Goal: Task Accomplishment & Management: Manage account settings

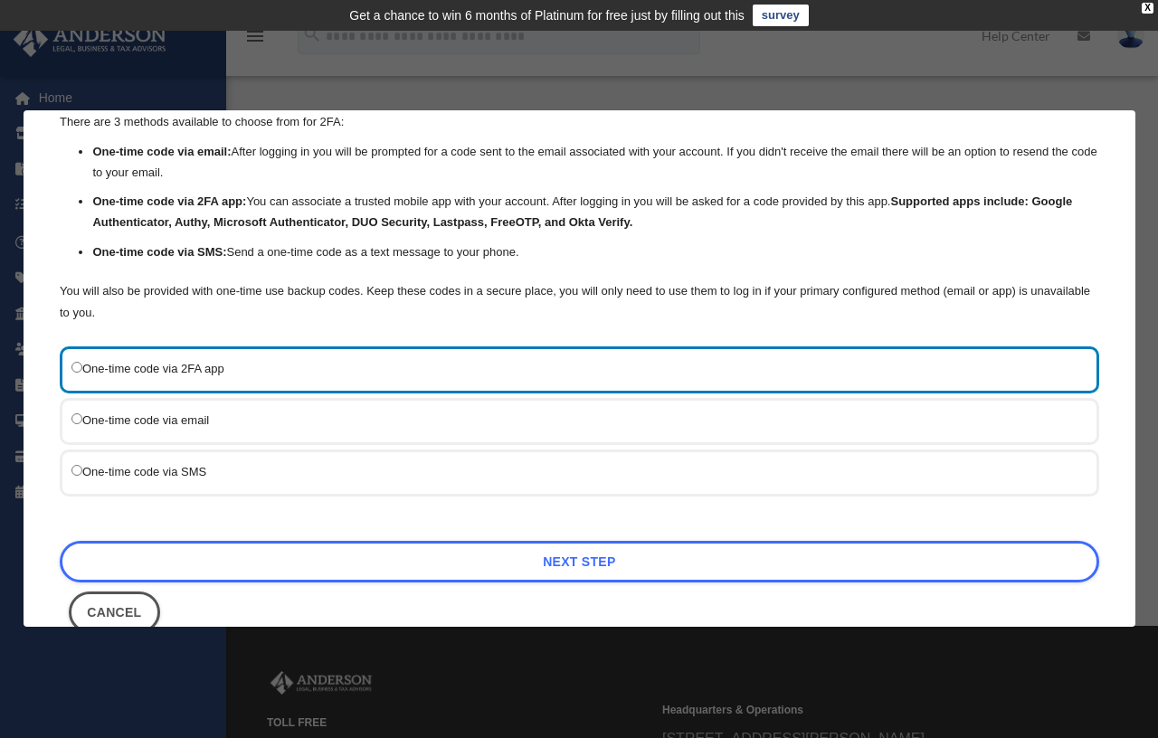
scroll to position [110, 0]
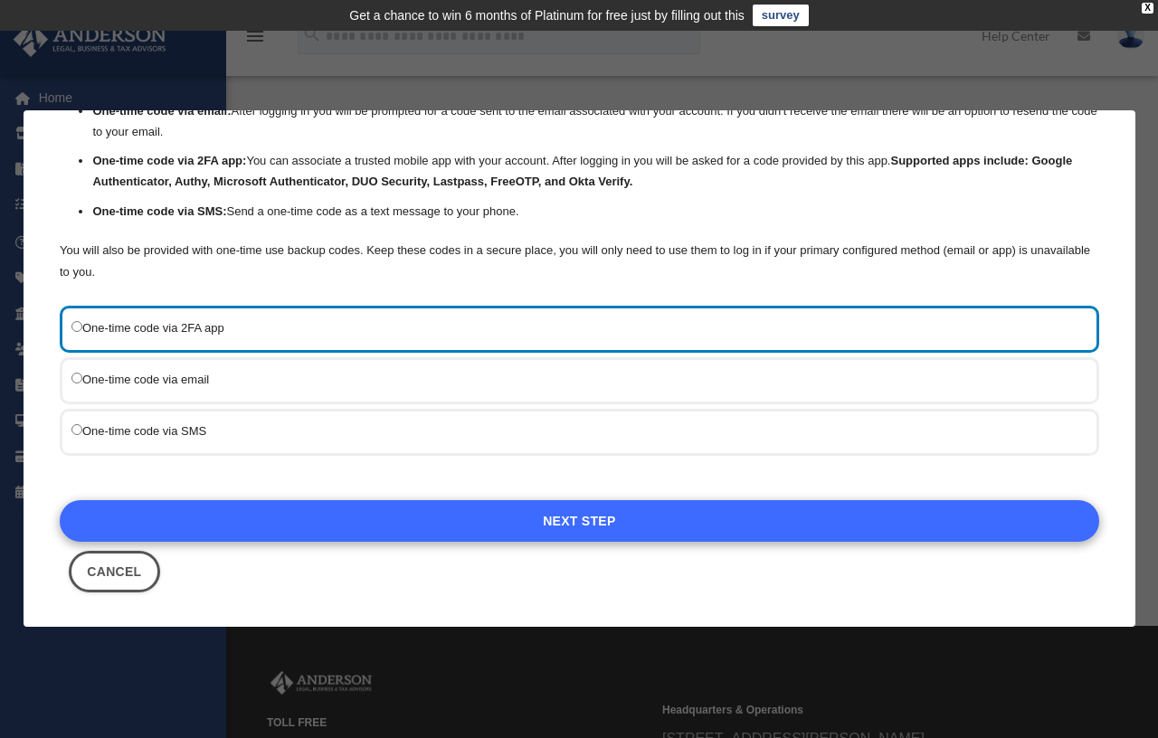
click at [568, 525] on link "Next Step" at bounding box center [579, 521] width 1039 height 42
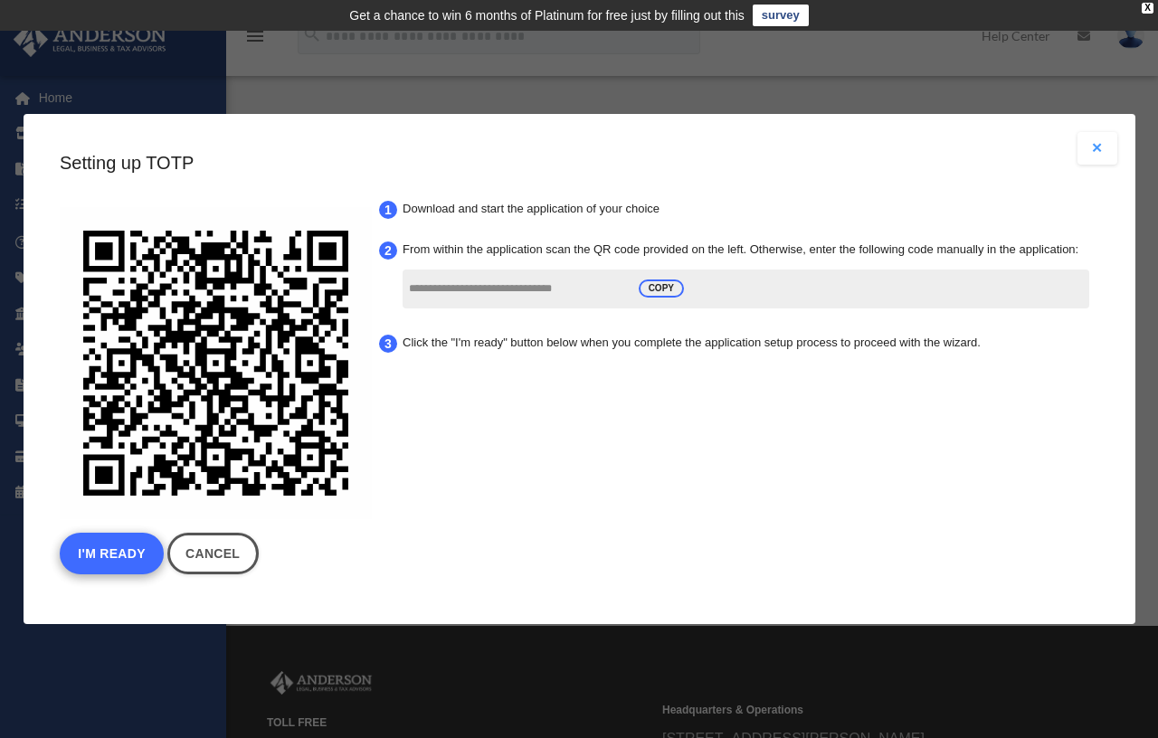
click at [78, 559] on button "I'm Ready" at bounding box center [112, 554] width 104 height 42
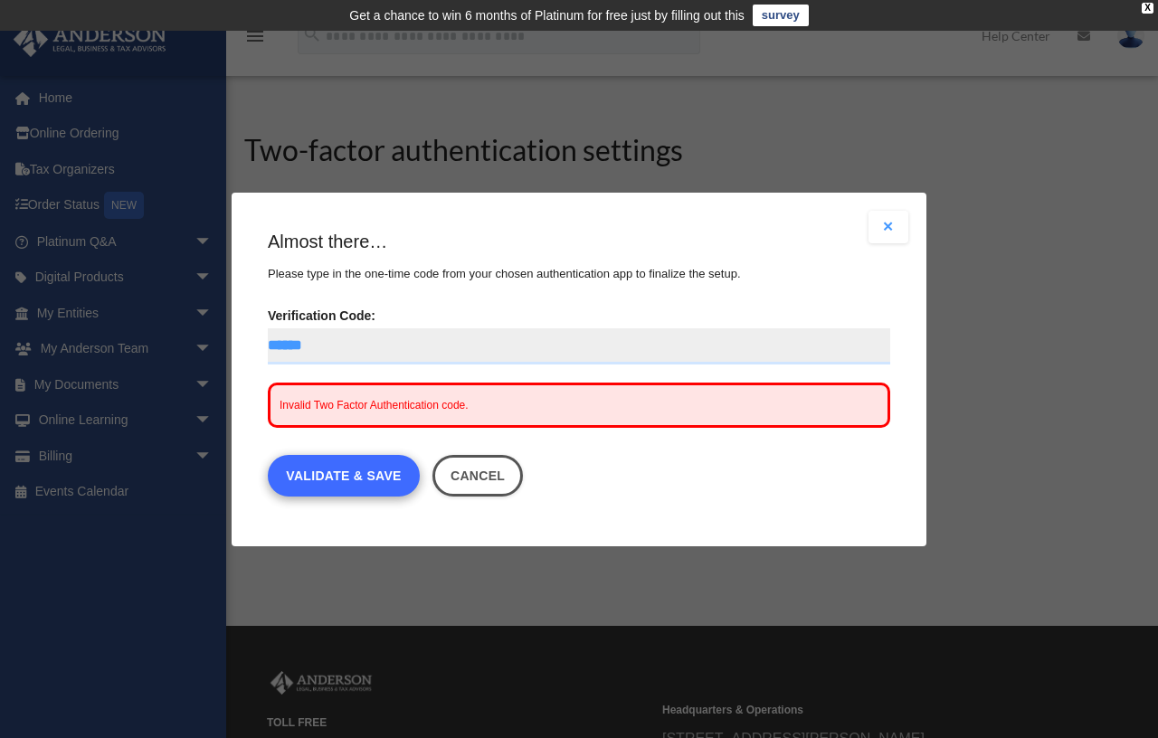
click at [358, 489] on link "Validate & Save" at bounding box center [344, 476] width 152 height 42
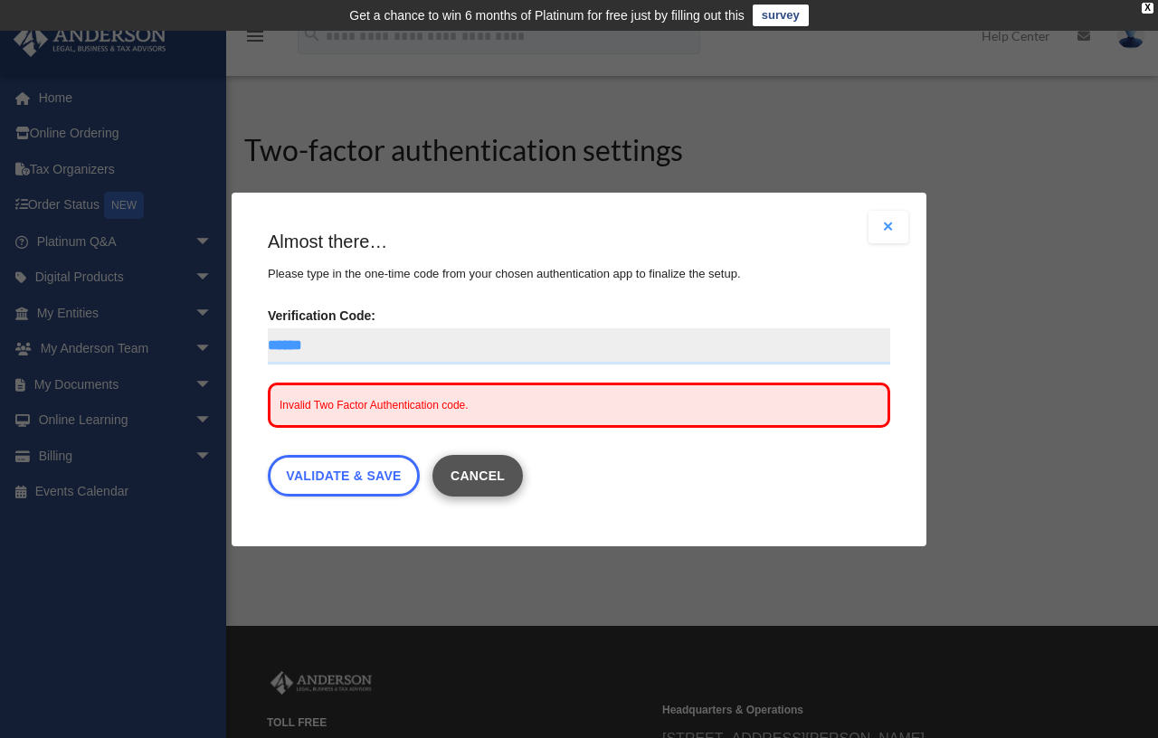
click at [498, 477] on button "Cancel" at bounding box center [477, 476] width 91 height 42
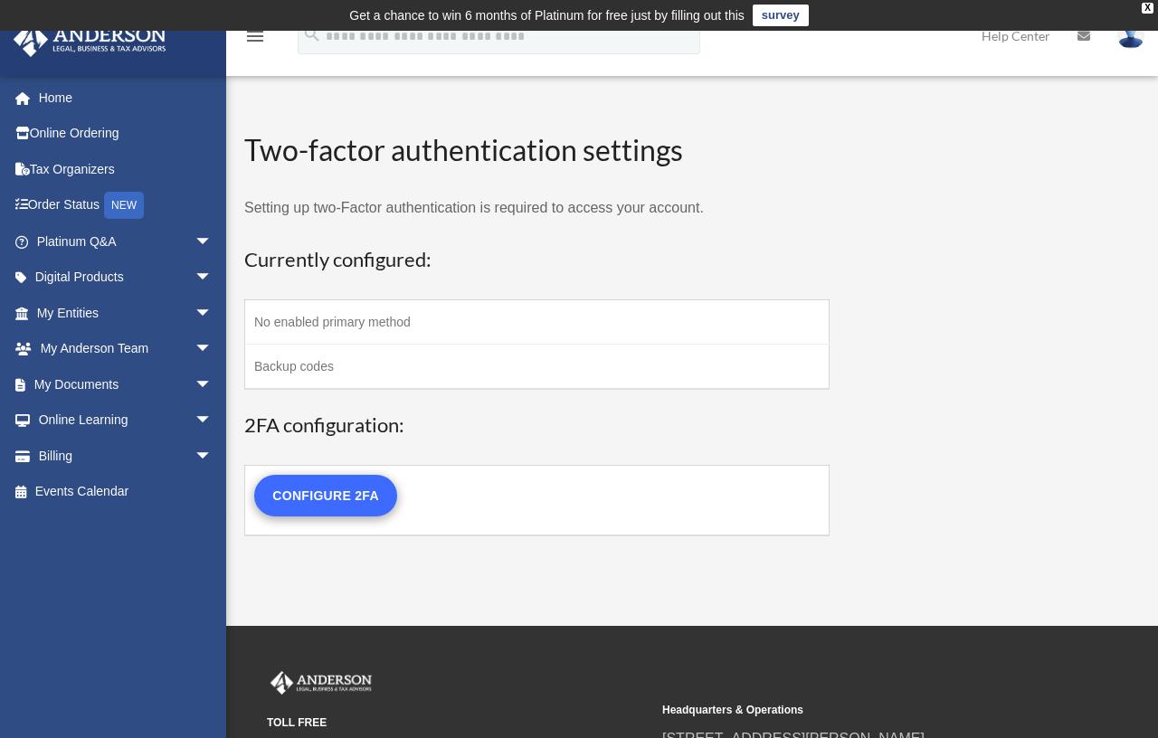
click at [359, 485] on link "Configure 2FA" at bounding box center [325, 496] width 143 height 42
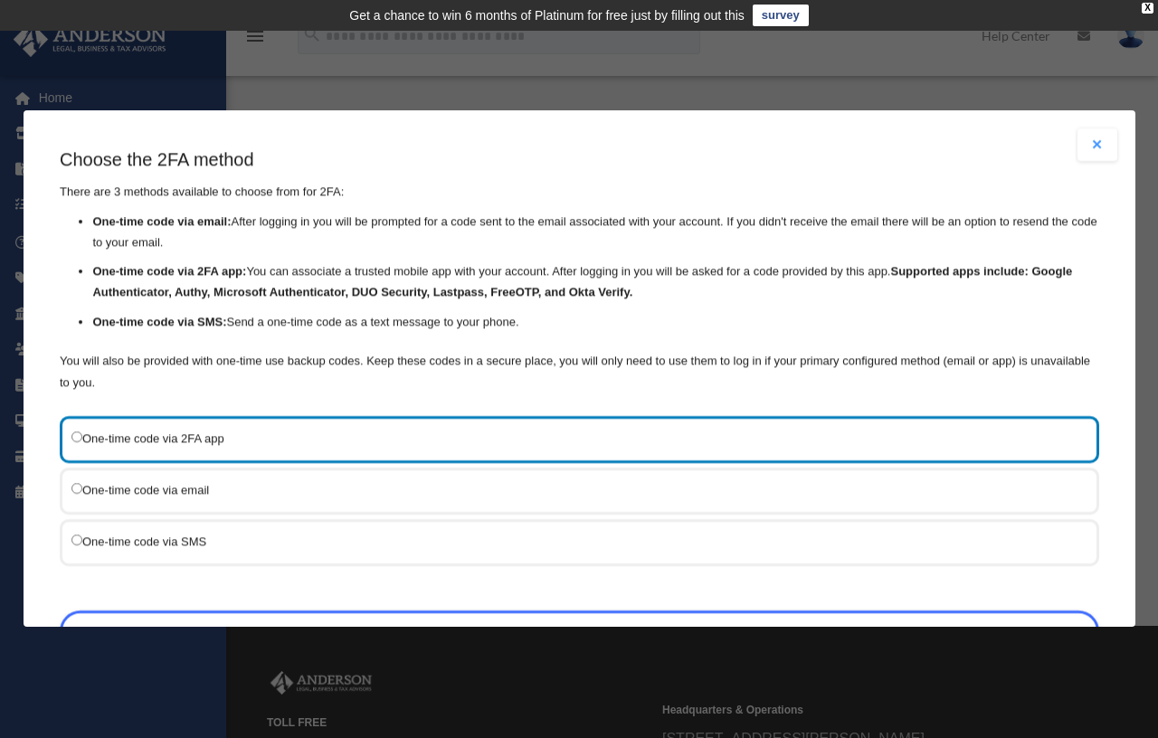
scroll to position [110, 0]
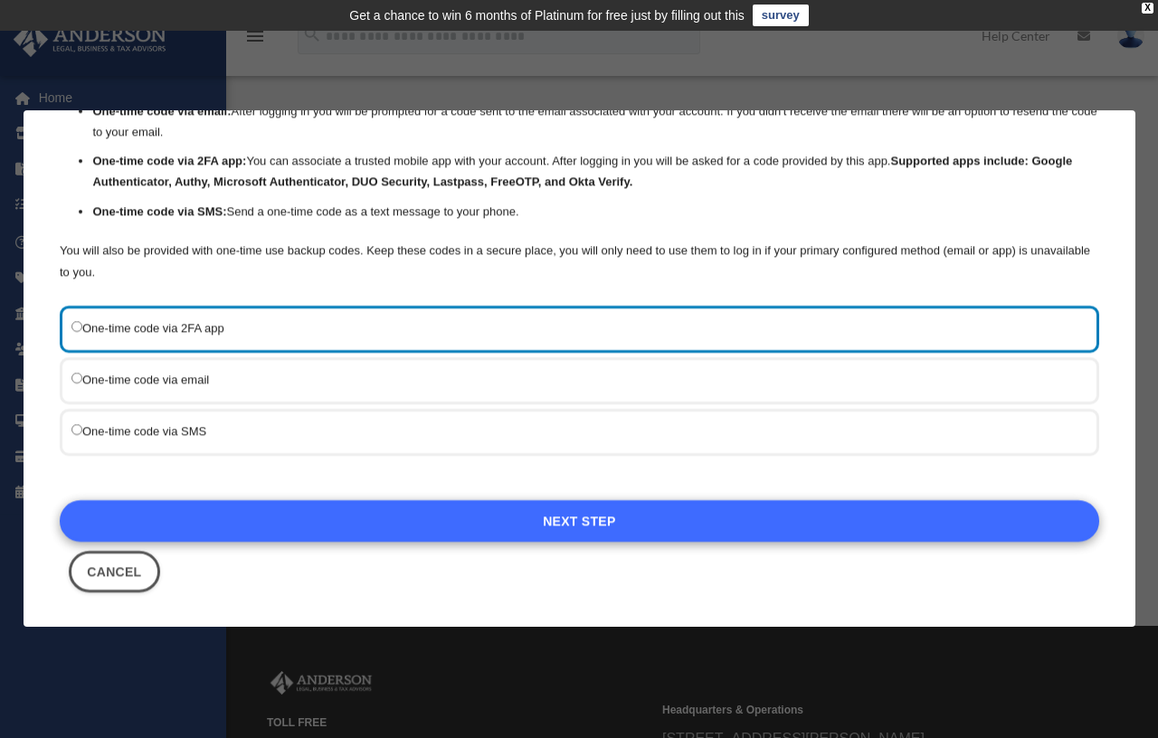
click at [502, 511] on link "Next Step" at bounding box center [579, 521] width 1039 height 42
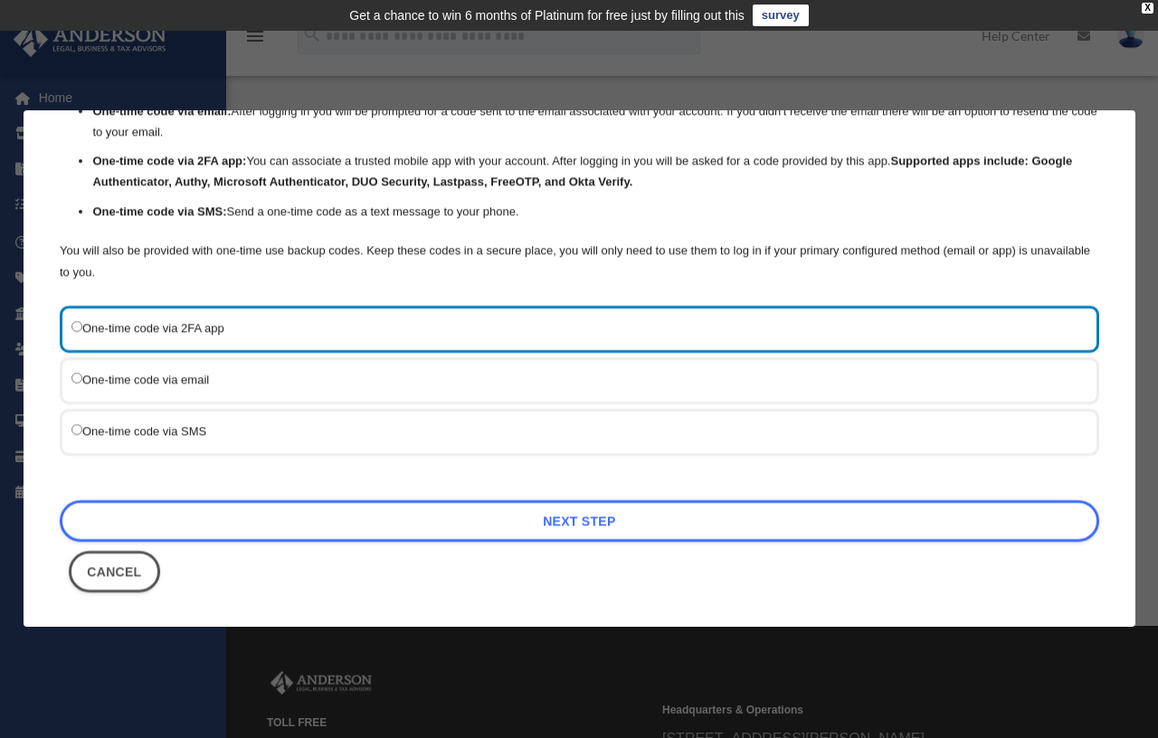
scroll to position [0, 0]
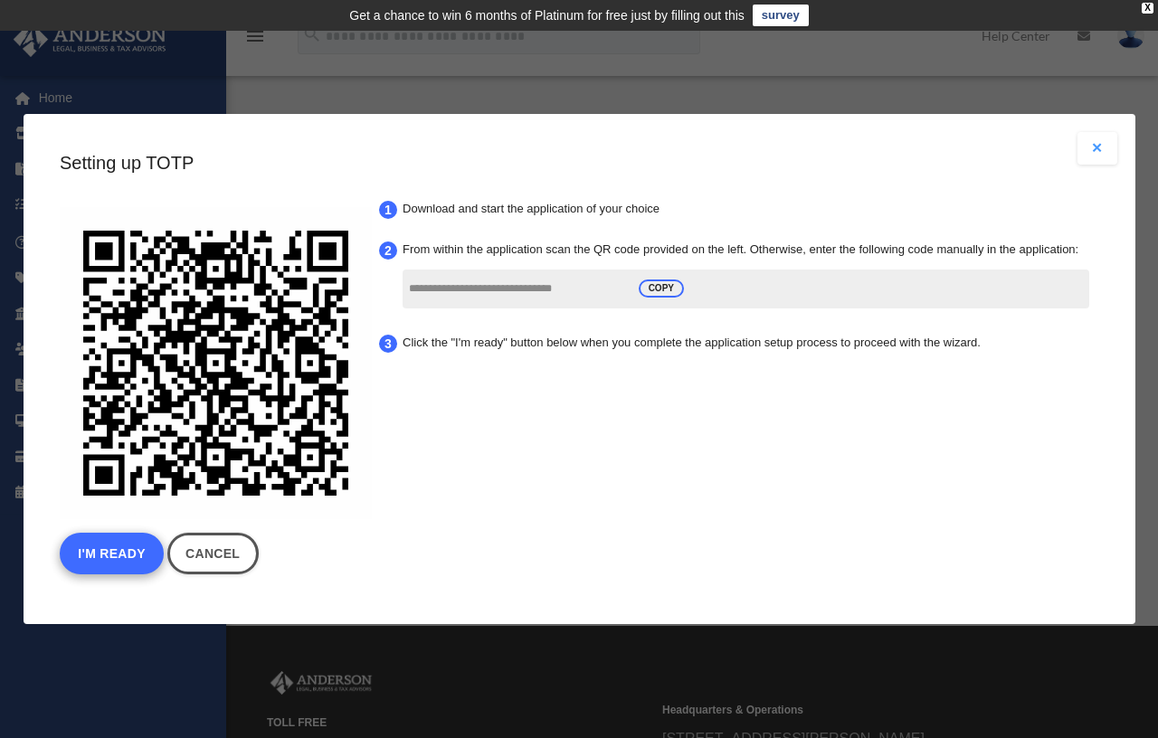
click at [135, 545] on button "I'm Ready" at bounding box center [112, 554] width 104 height 42
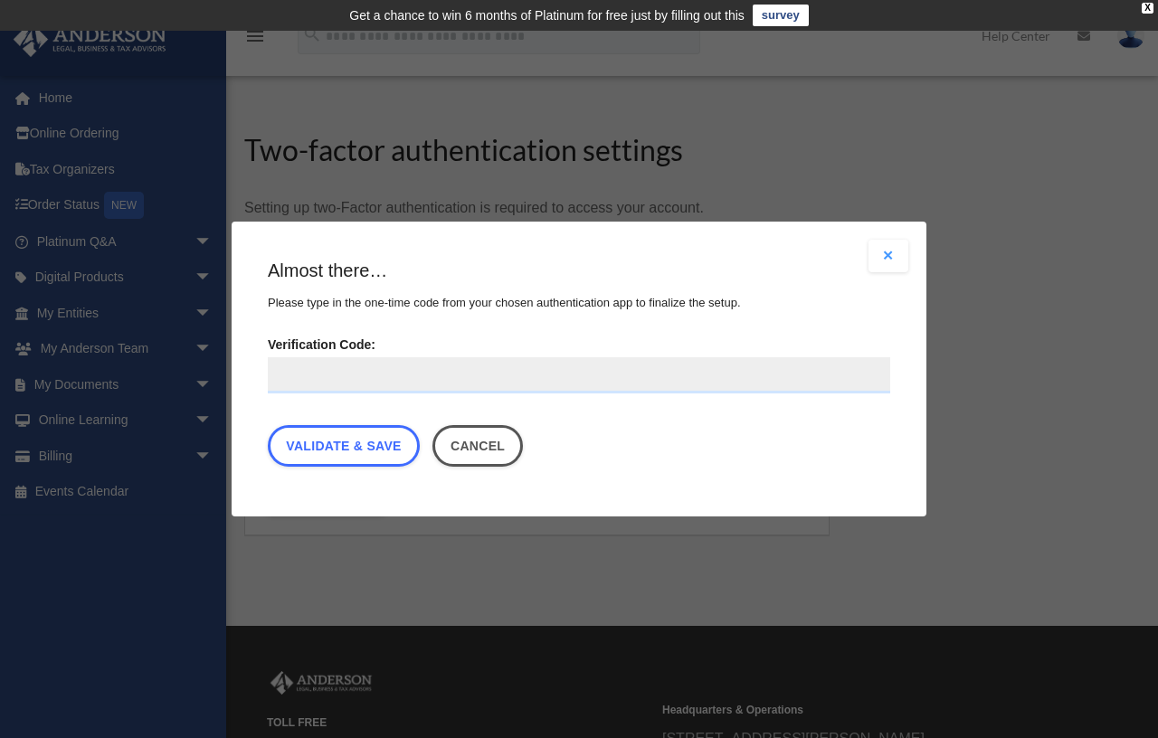
click at [433, 375] on input "Verification Code:" at bounding box center [579, 375] width 622 height 36
type input "******"
click at [306, 452] on link "Validate & Save" at bounding box center [344, 446] width 152 height 42
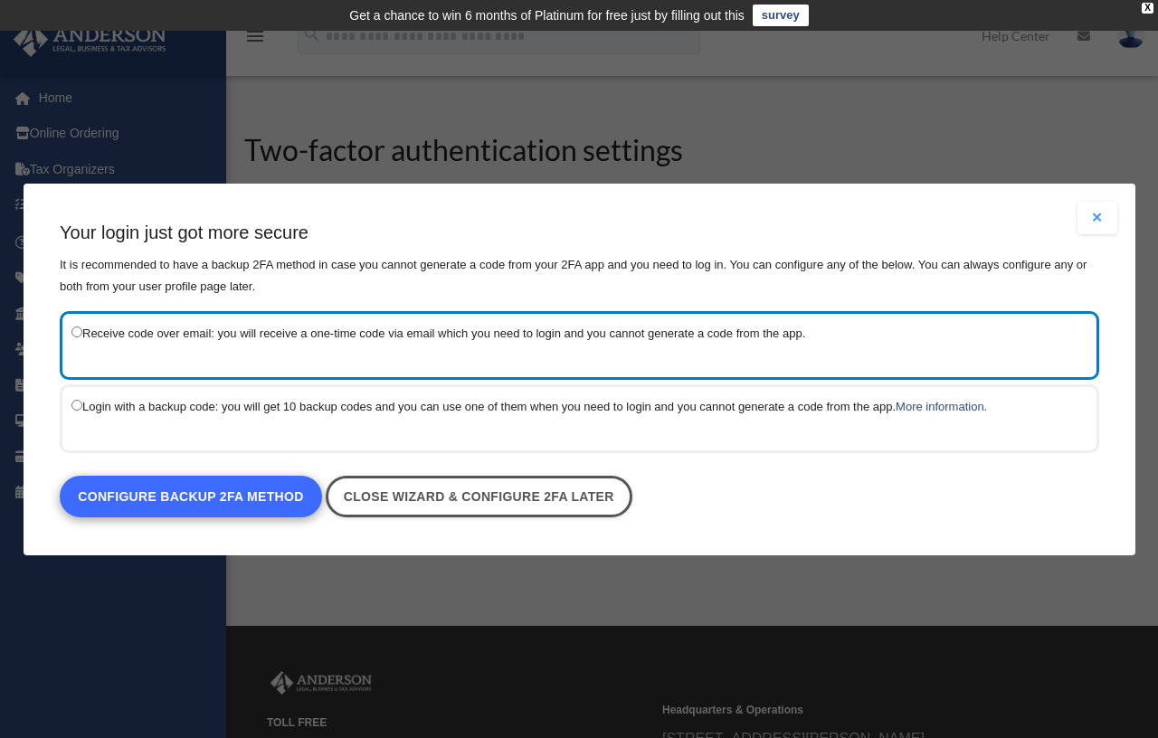
click at [214, 500] on link "Configure backup 2FA method" at bounding box center [191, 497] width 262 height 42
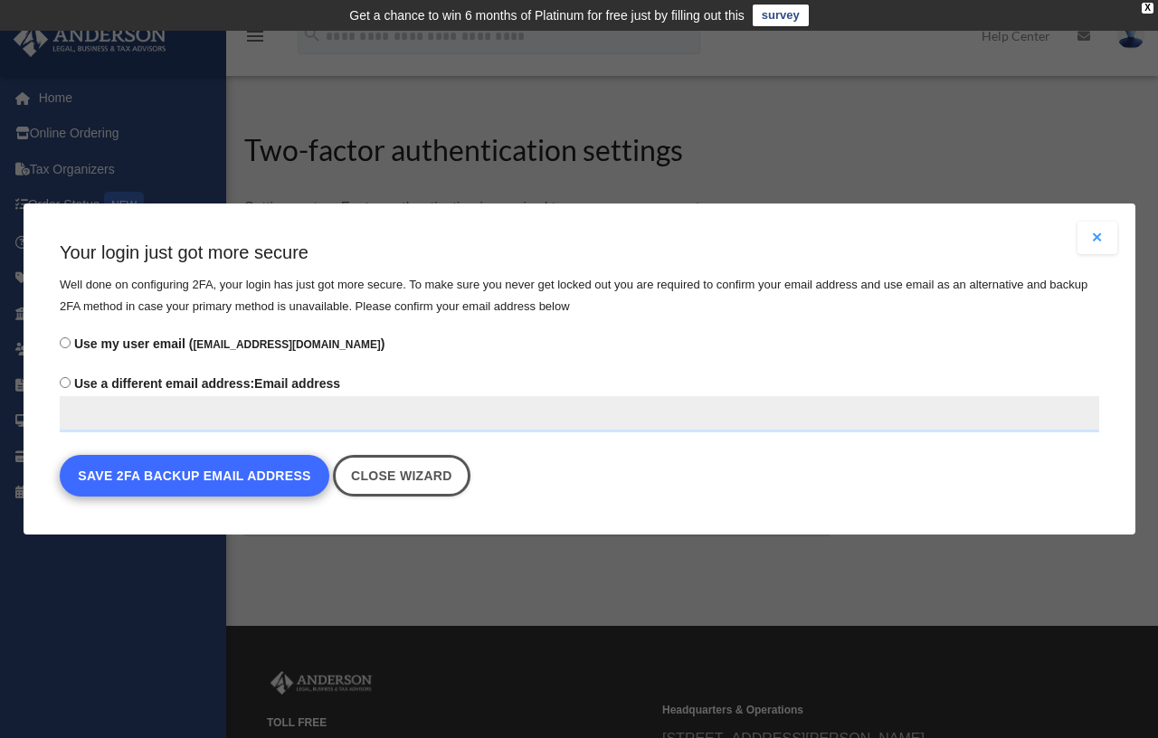
click at [198, 480] on button "Save 2FA backup email address" at bounding box center [195, 476] width 270 height 42
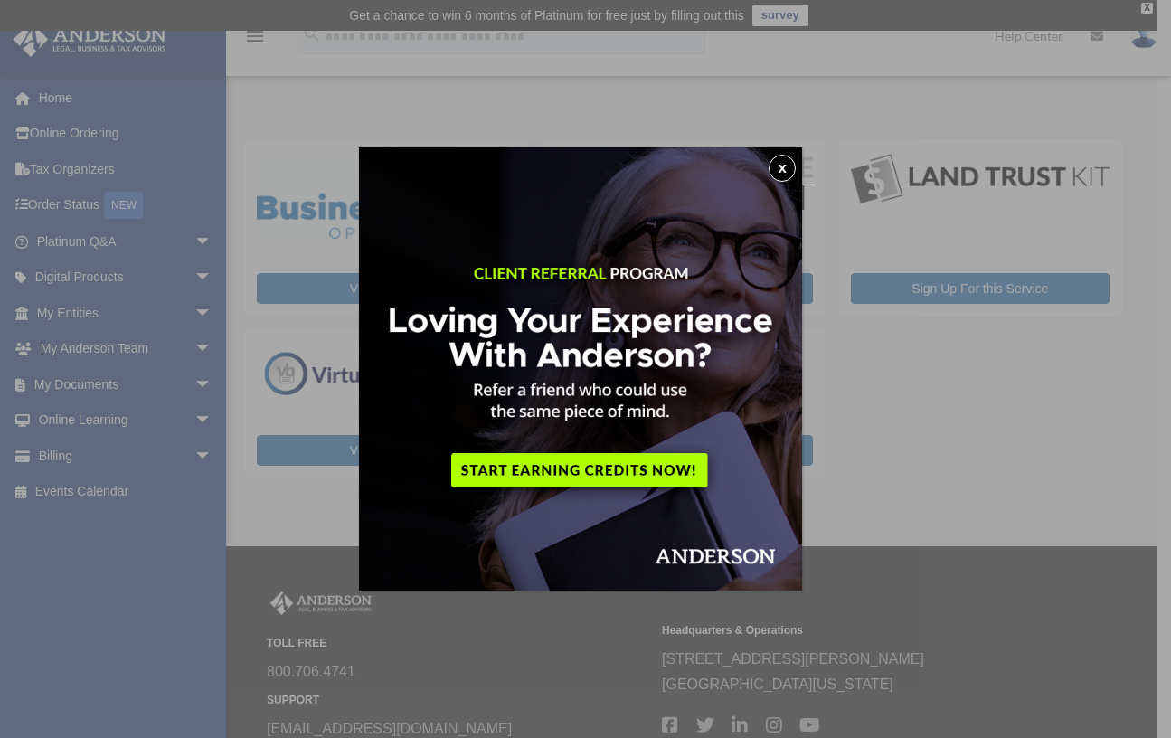
click at [785, 165] on button "x" at bounding box center [782, 168] width 27 height 27
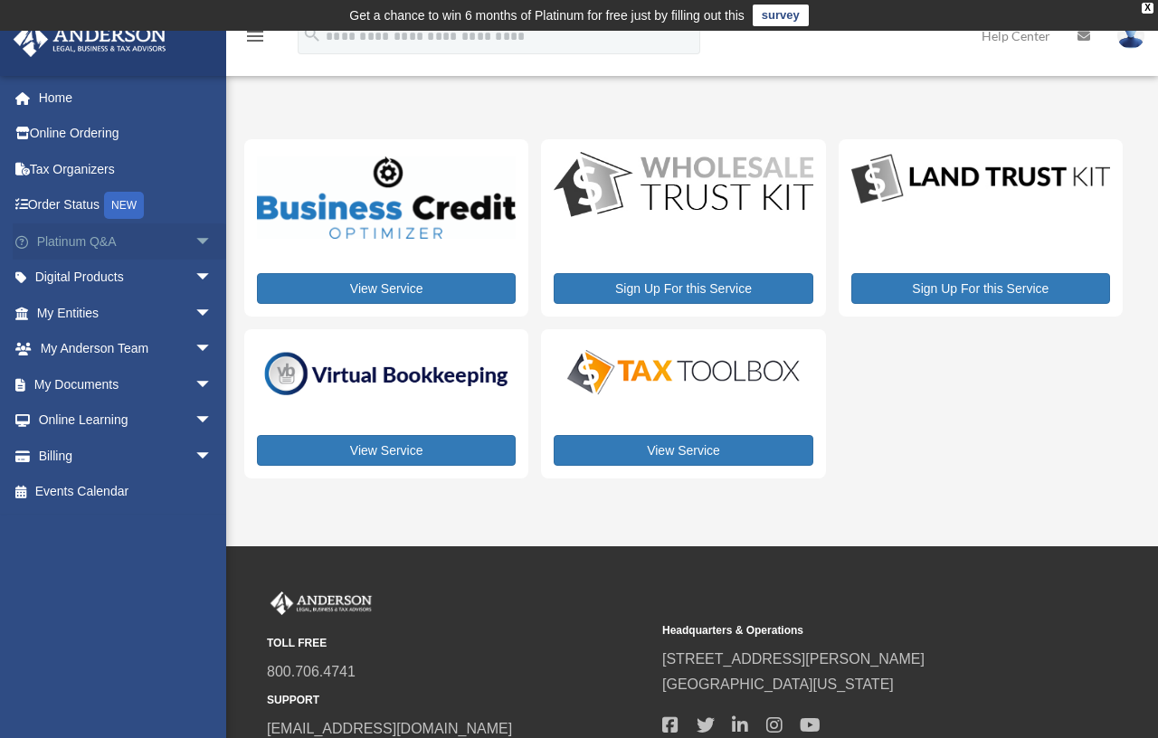
click at [97, 238] on link "Platinum Q&A arrow_drop_down" at bounding box center [126, 241] width 227 height 36
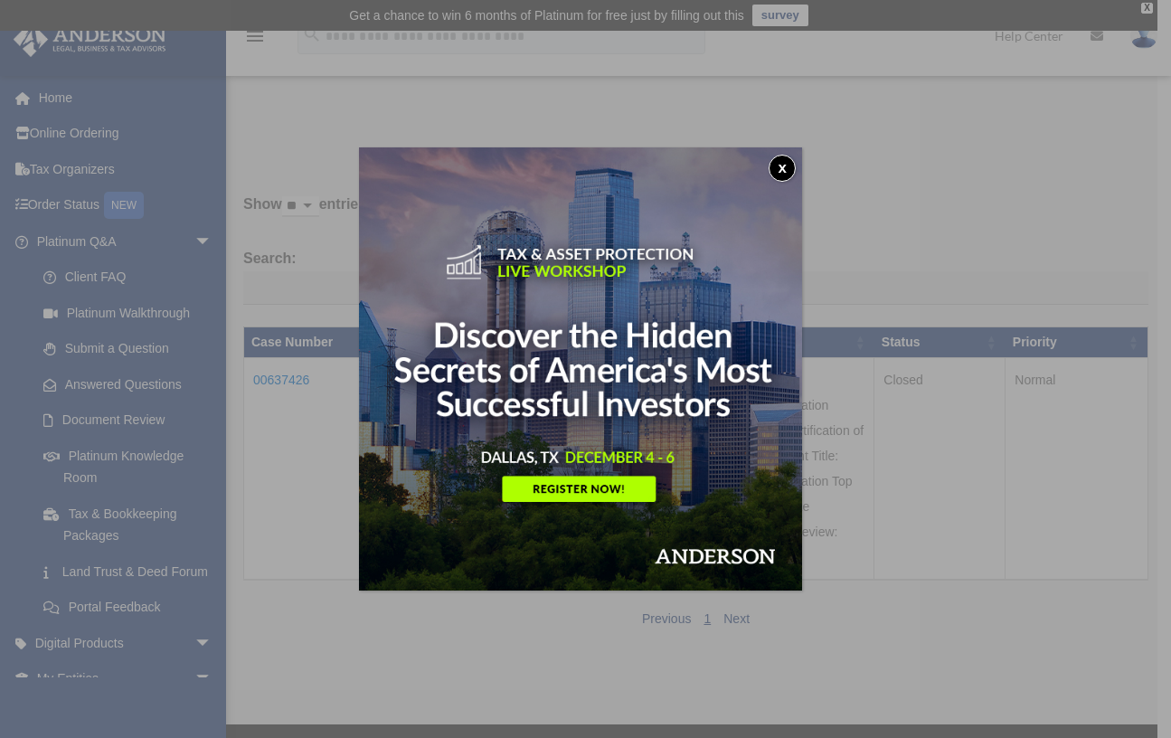
click at [785, 161] on button "x" at bounding box center [782, 168] width 27 height 27
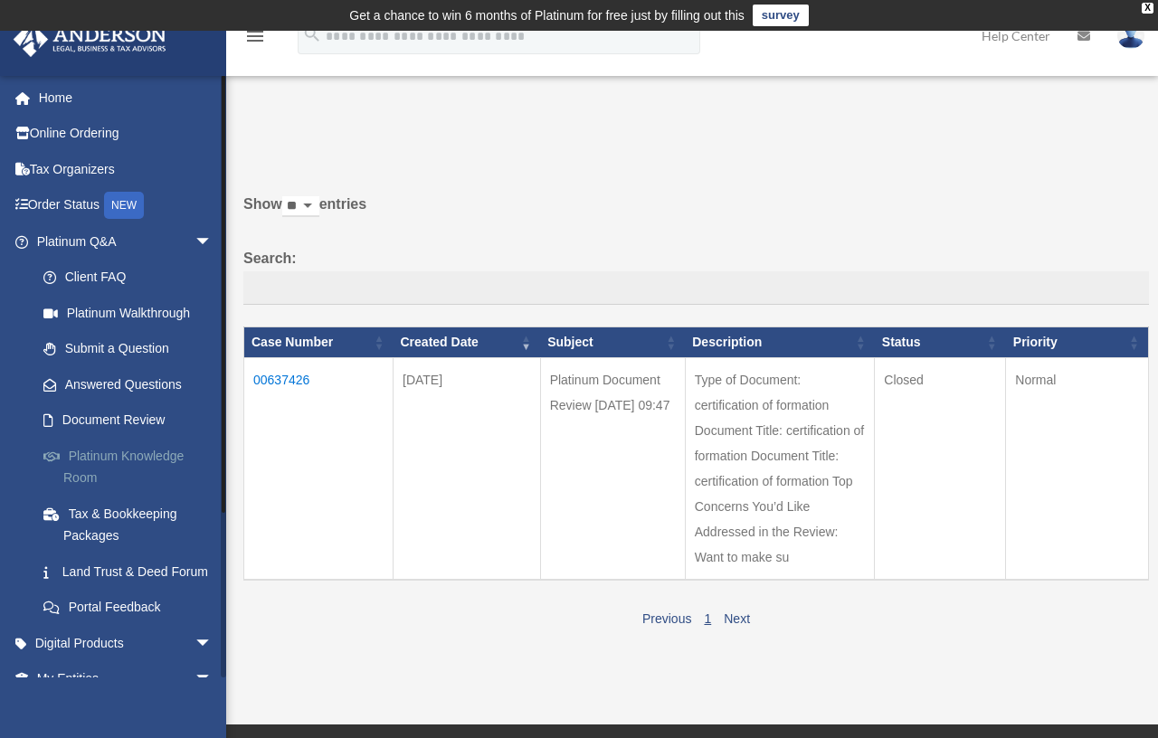
click at [102, 453] on link "Platinum Knowledge Room" at bounding box center [132, 467] width 214 height 58
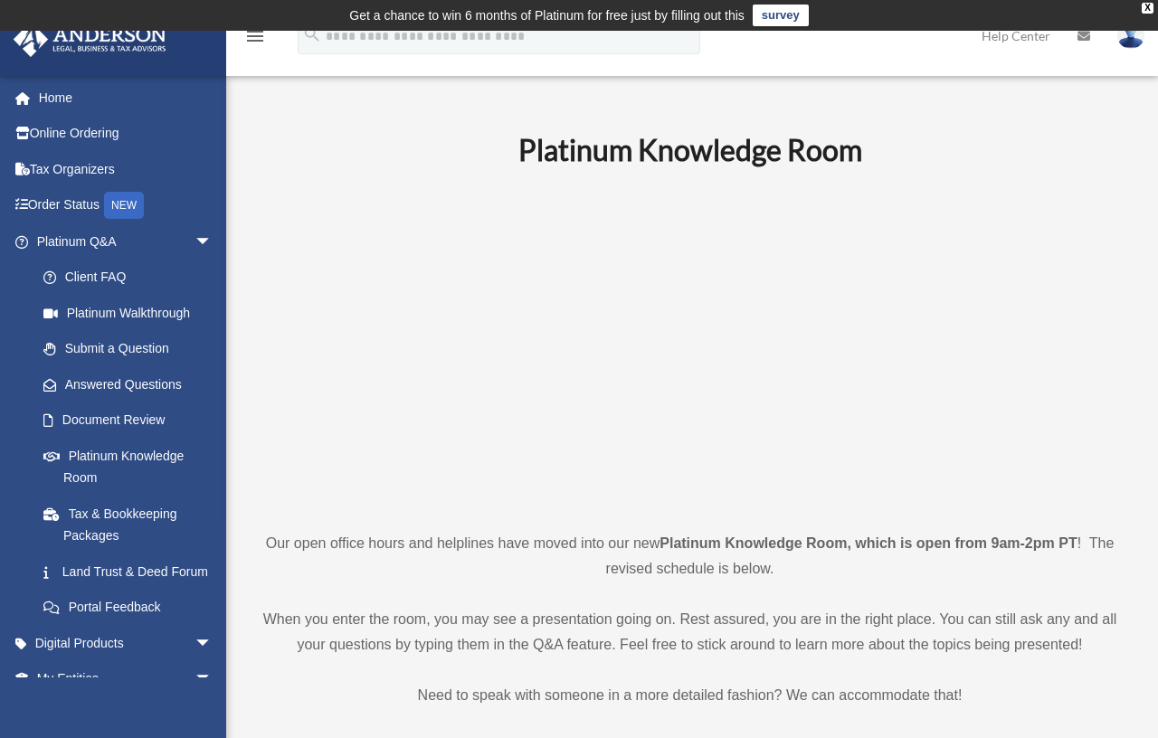
scroll to position [595, 0]
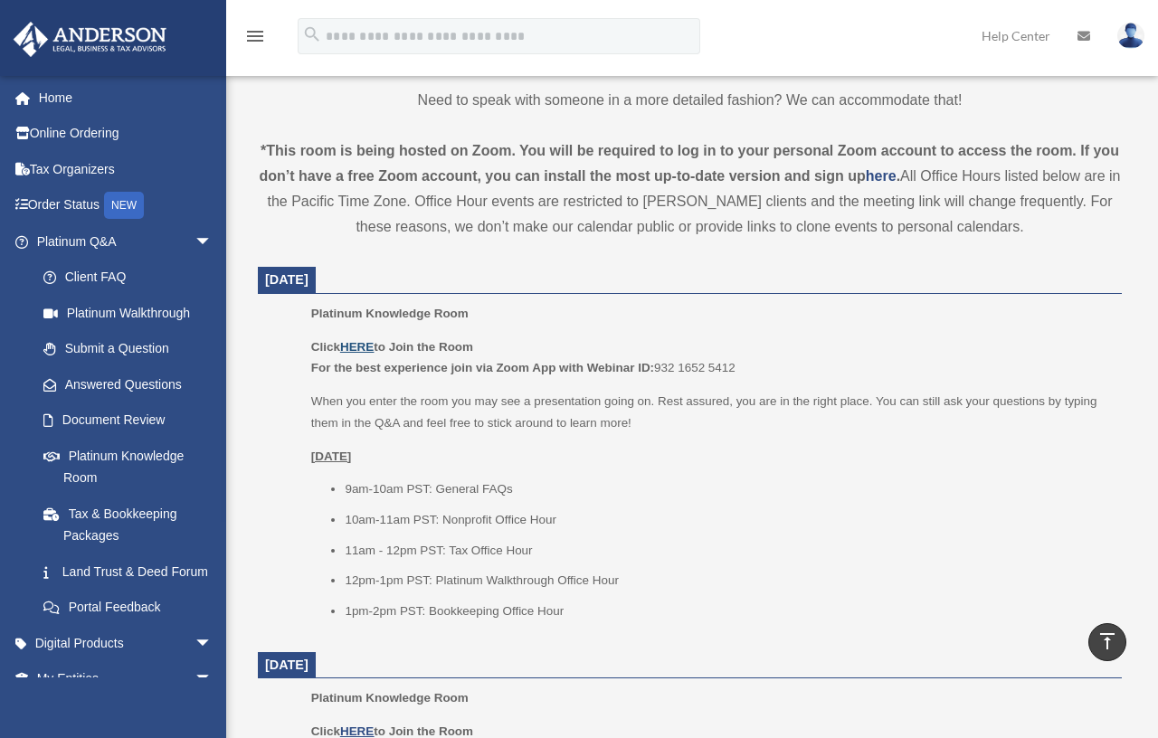
click at [361, 345] on u "HERE" at bounding box center [356, 347] width 33 height 14
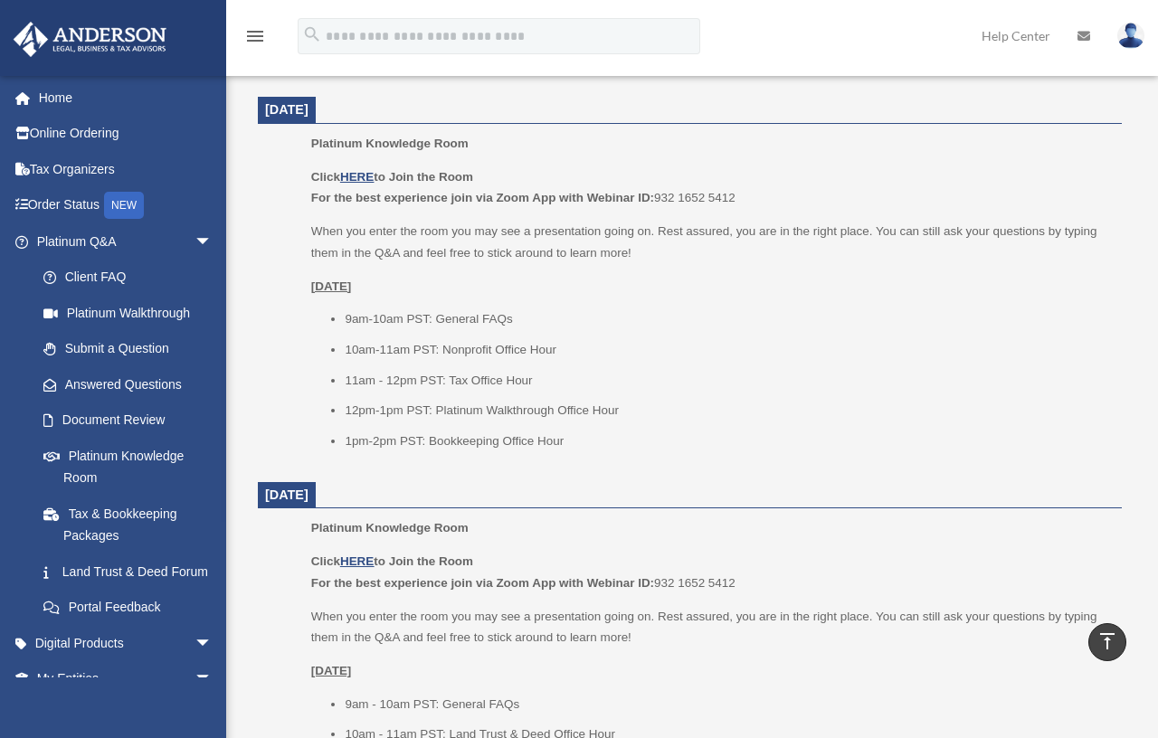
scroll to position [780, 0]
